Goal: Information Seeking & Learning: Find specific fact

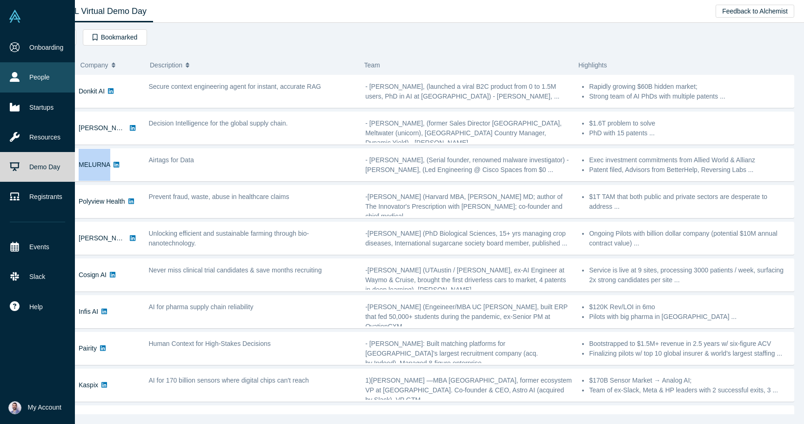
click at [32, 79] on link "People" at bounding box center [37, 77] width 75 height 30
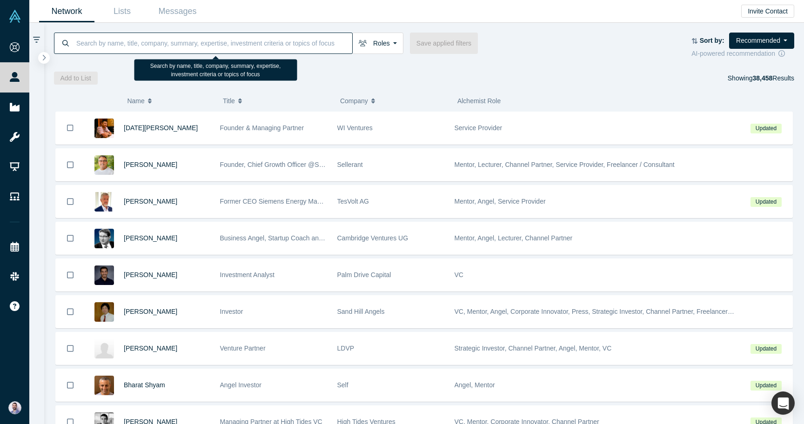
click at [170, 48] on input at bounding box center [213, 43] width 277 height 22
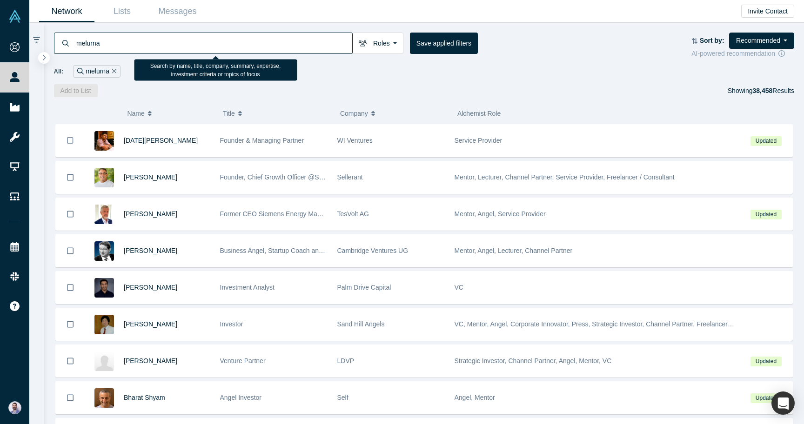
type input "melurna"
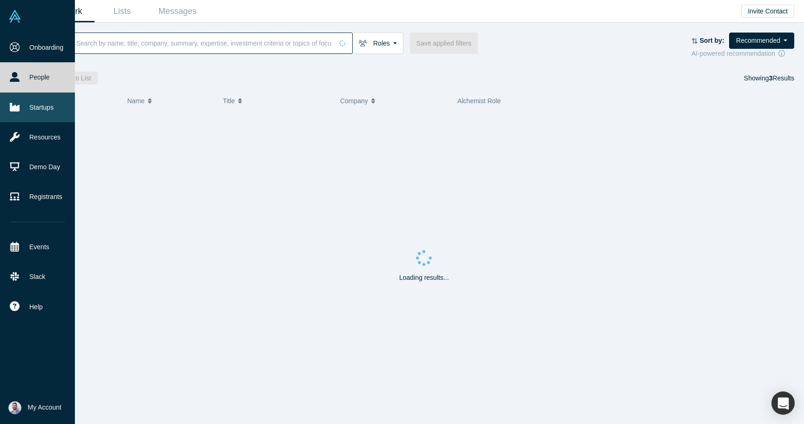
click at [13, 108] on icon at bounding box center [15, 107] width 10 height 8
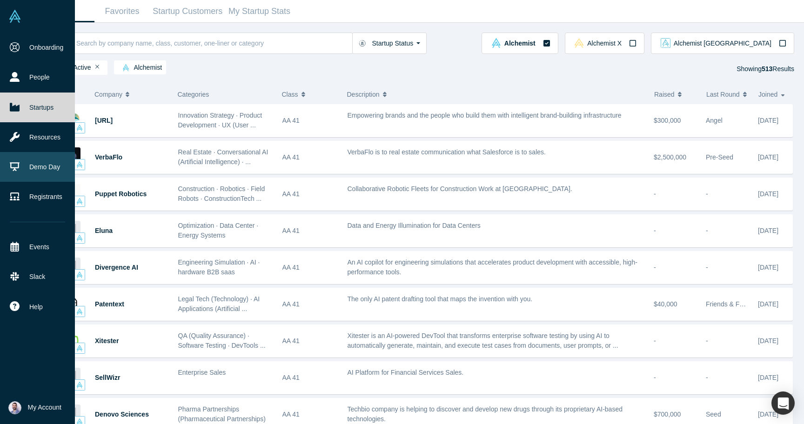
click at [51, 166] on link "Demo Day" at bounding box center [37, 167] width 75 height 30
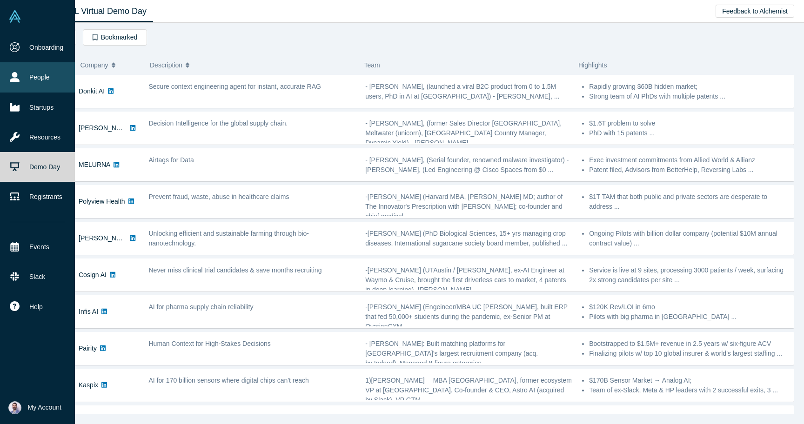
click at [52, 87] on link "People" at bounding box center [37, 77] width 75 height 30
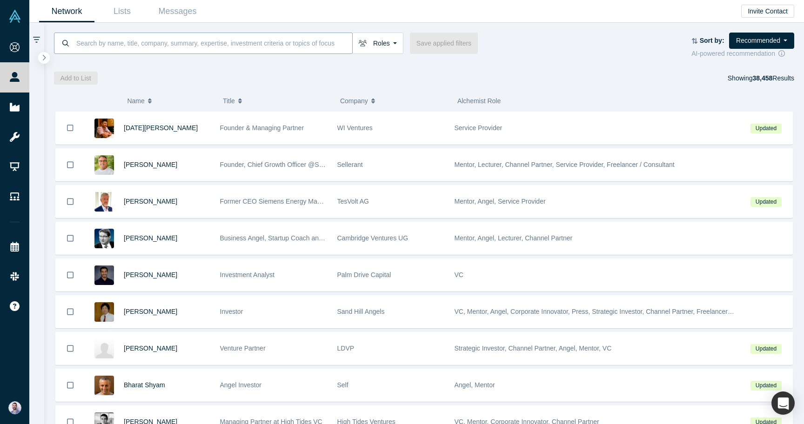
click at [221, 48] on input at bounding box center [213, 43] width 277 height 22
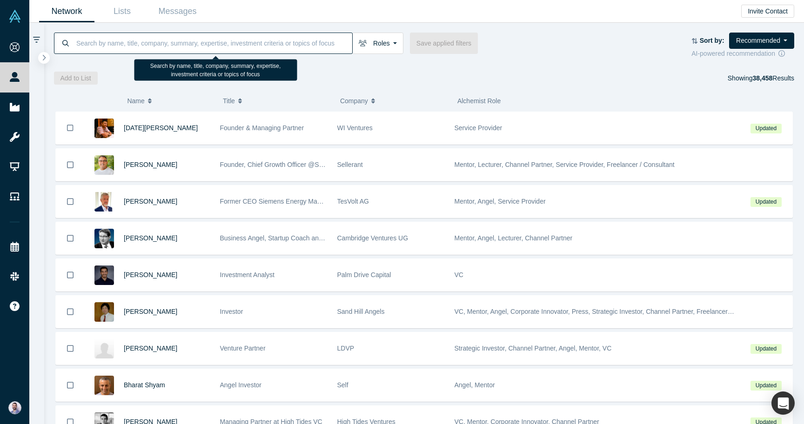
click at [214, 43] on input at bounding box center [213, 43] width 277 height 22
click at [214, 41] on input at bounding box center [213, 43] width 277 height 22
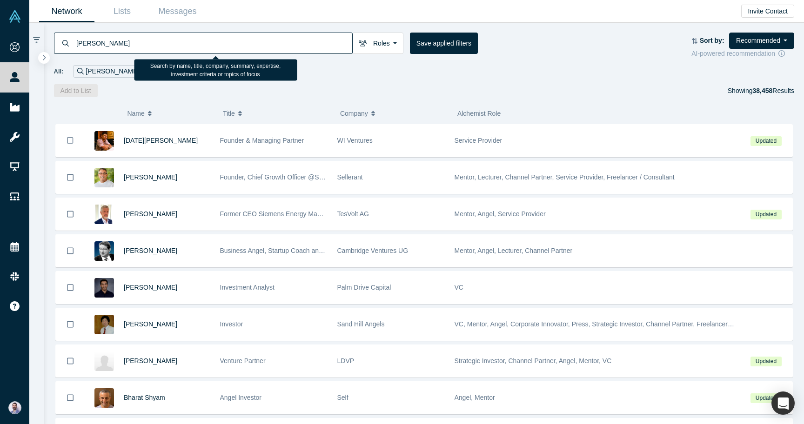
type input "carson sweet"
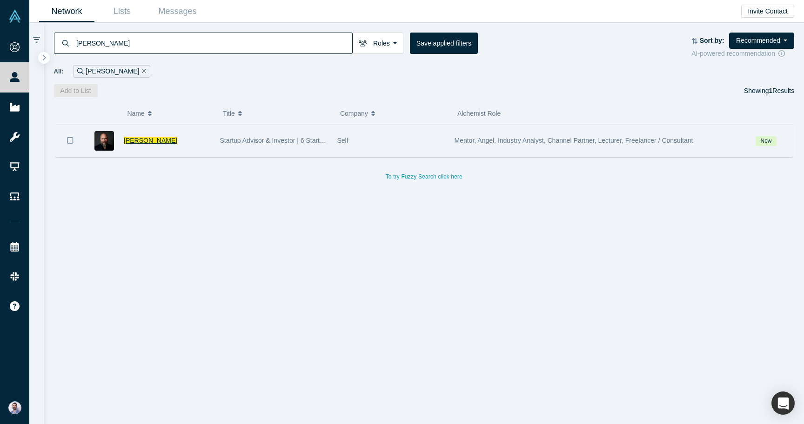
click at [145, 142] on span "Carson Sweet" at bounding box center [151, 140] width 54 height 7
